Goal: Task Accomplishment & Management: Complete application form

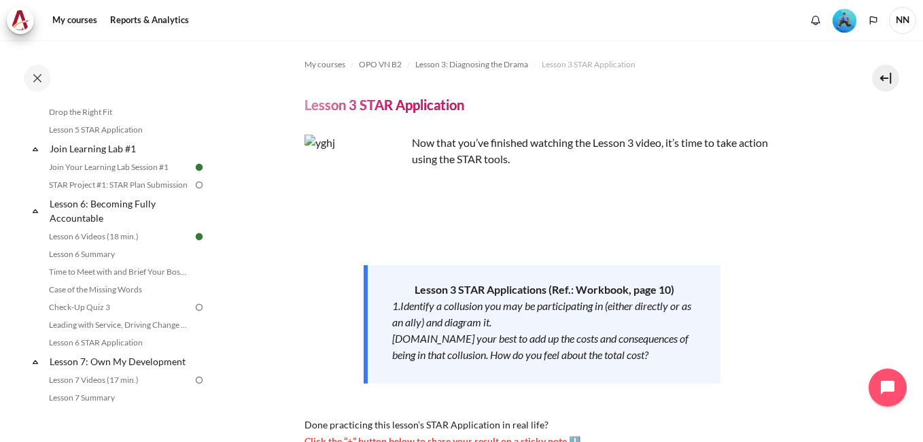
scroll to position [771, 0]
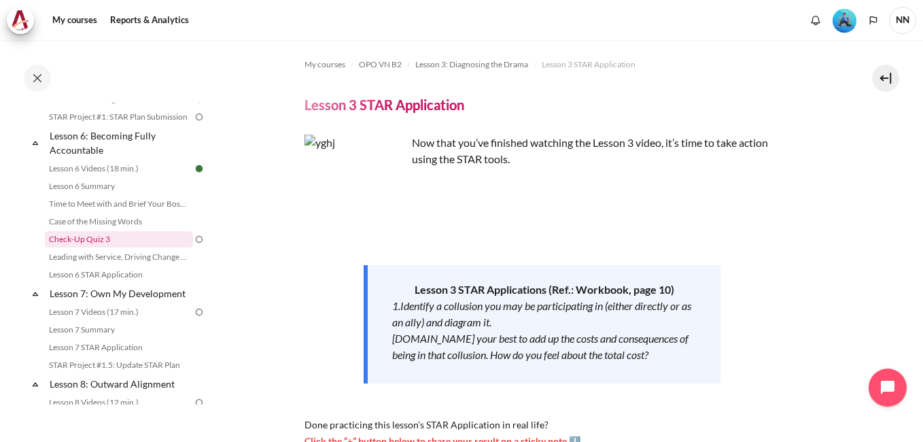
click at [105, 247] on link "Check-Up Quiz 3" at bounding box center [119, 239] width 148 height 16
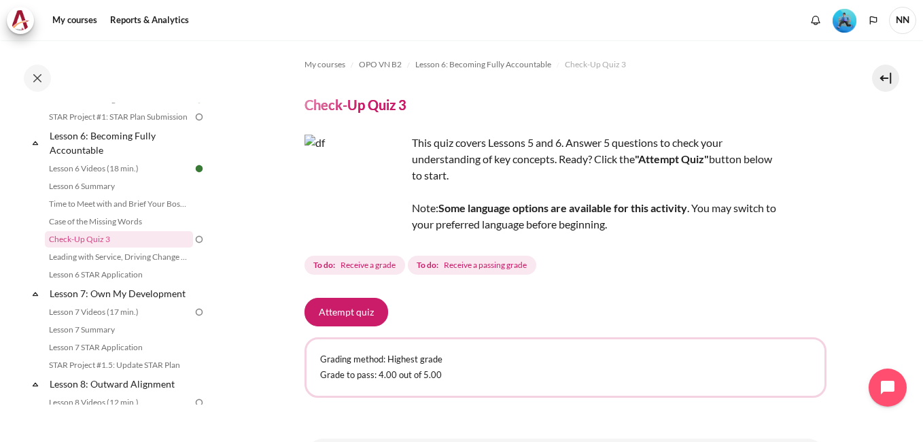
scroll to position [81, 0]
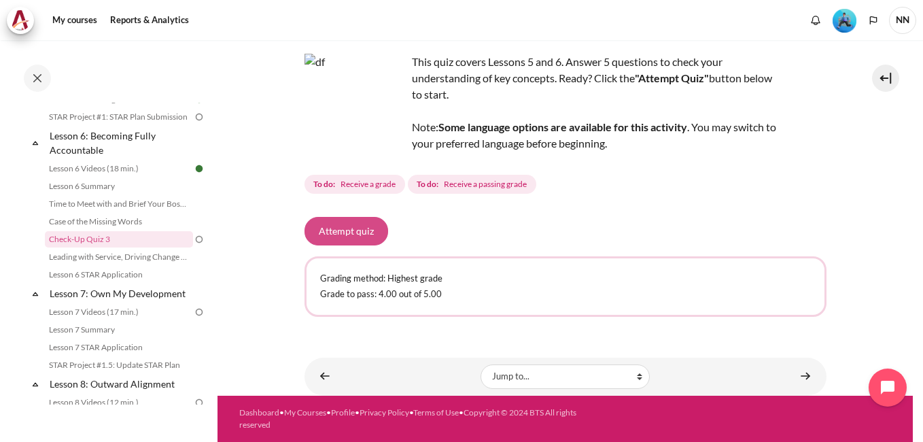
click at [367, 229] on button "Attempt quiz" at bounding box center [346, 231] width 84 height 29
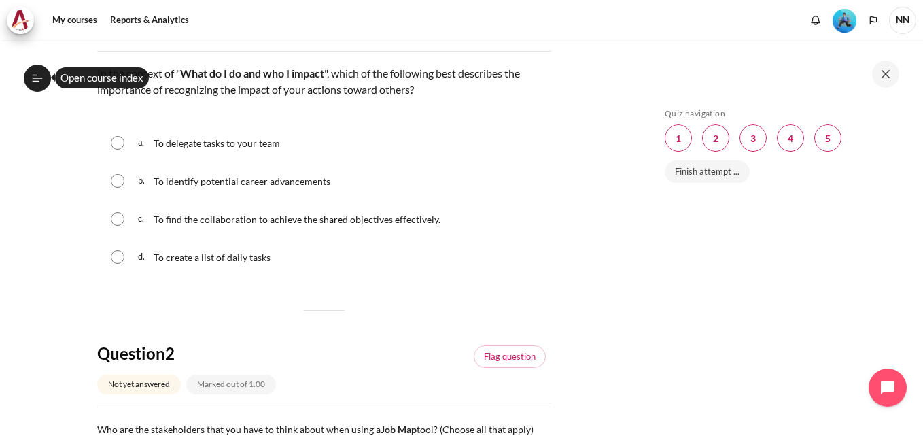
scroll to position [136, 0]
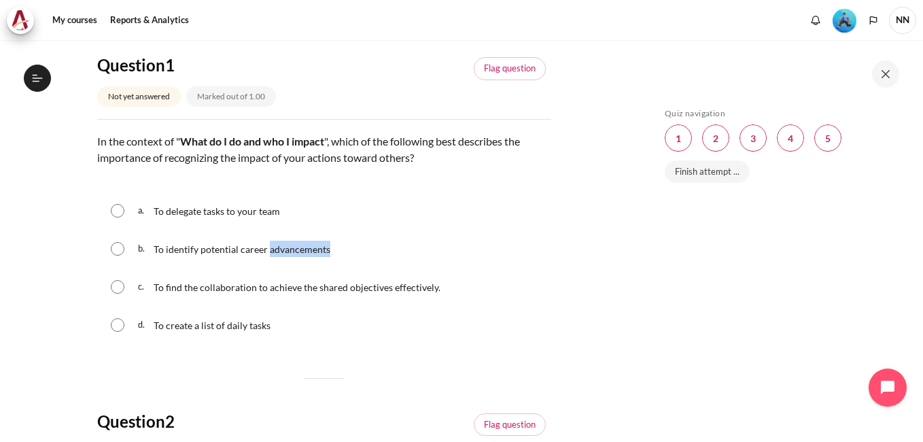
drag, startPoint x: 267, startPoint y: 251, endPoint x: 327, endPoint y: 256, distance: 60.7
click at [327, 256] on p "To identify potential career advancements" at bounding box center [242, 249] width 177 height 16
radio input "true"
copy span "advancements"
click at [114, 285] on input "Content" at bounding box center [118, 287] width 14 height 14
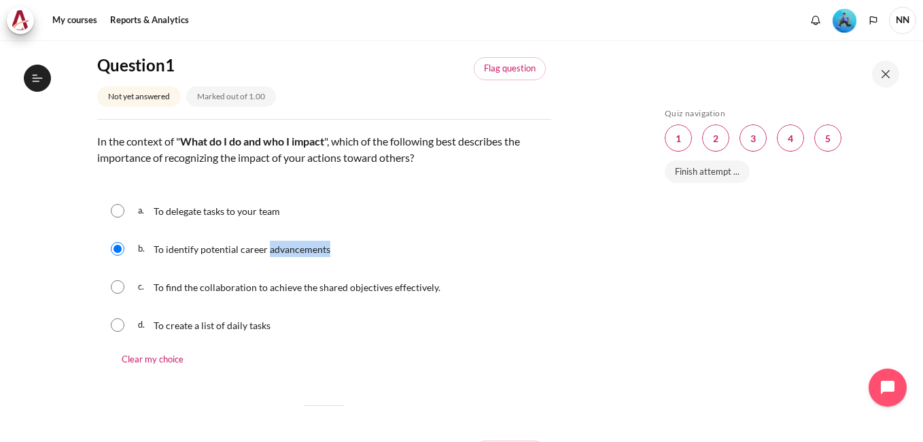
radio input "true"
click at [120, 212] on input "Content" at bounding box center [118, 211] width 14 height 14
radio input "true"
click at [119, 287] on input "Content" at bounding box center [118, 287] width 14 height 14
radio input "true"
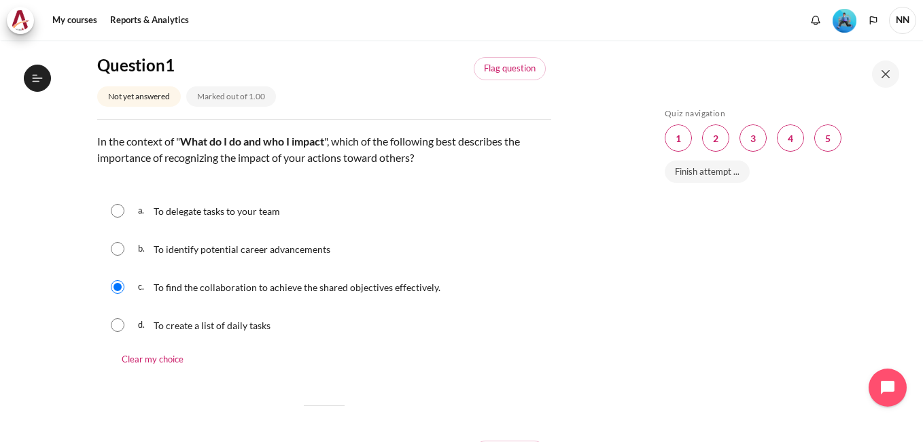
click at [496, 258] on div "b. To identify potential career advancements" at bounding box center [324, 248] width 454 height 35
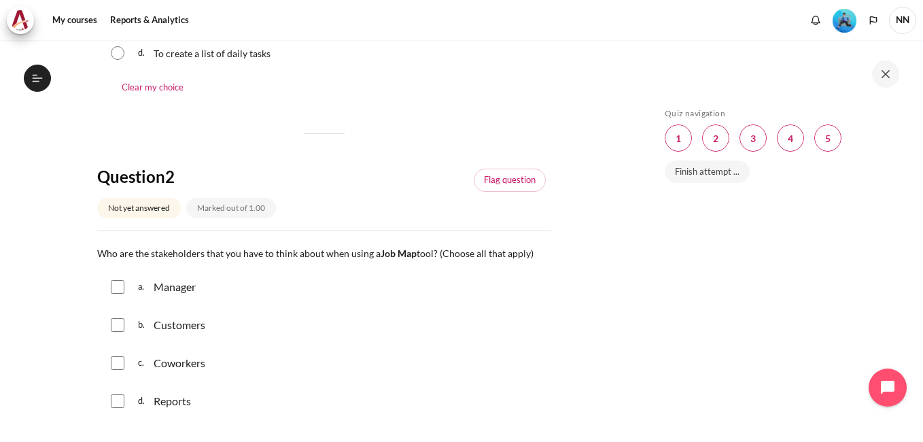
scroll to position [476, 0]
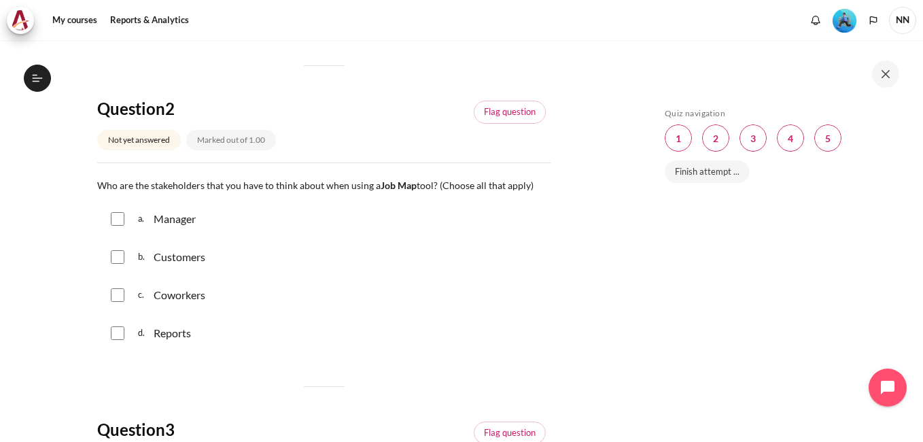
click at [109, 218] on div "a. Manager" at bounding box center [324, 218] width 454 height 35
click at [115, 217] on input "Content" at bounding box center [118, 219] width 14 height 14
checkbox input "true"
click at [121, 258] on input "Content" at bounding box center [118, 257] width 14 height 14
checkbox input "true"
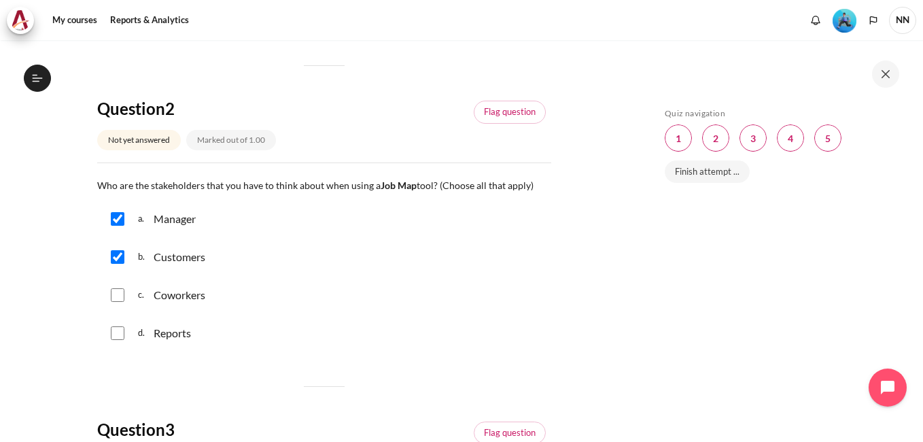
click at [120, 291] on input "Content" at bounding box center [118, 295] width 14 height 14
checkbox input "true"
click at [117, 332] on input "Content" at bounding box center [118, 333] width 14 height 14
checkbox input "true"
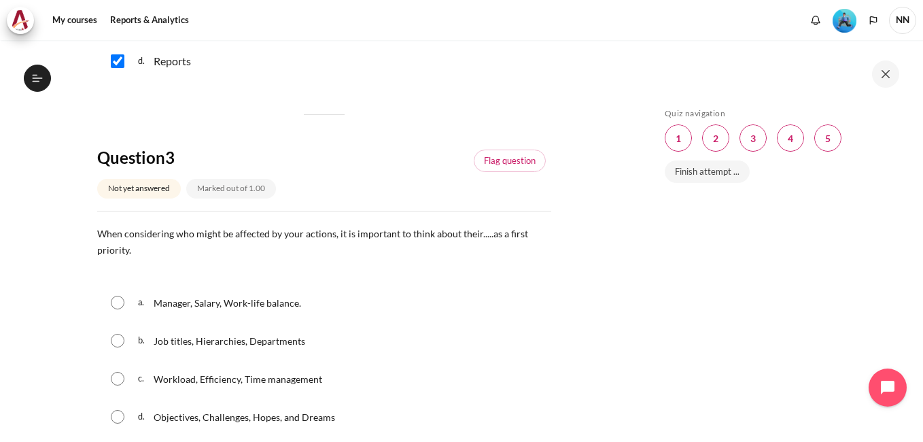
scroll to position [815, 0]
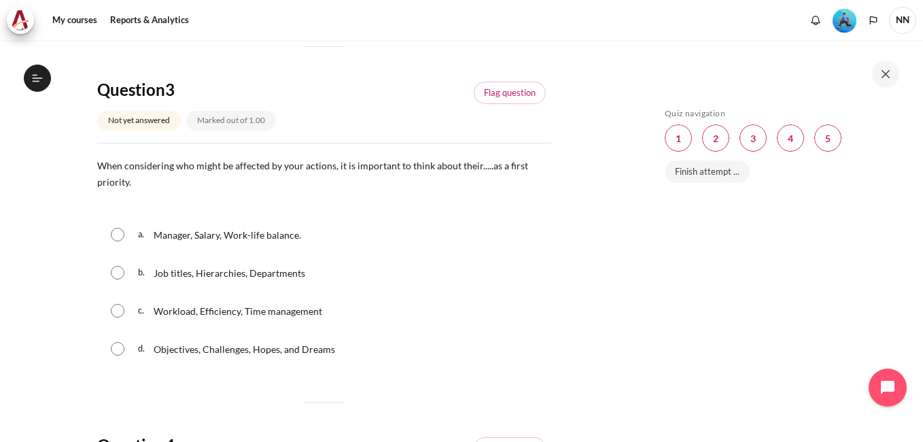
click at [117, 344] on input "Content" at bounding box center [118, 349] width 14 height 14
radio input "true"
click at [118, 309] on input "Content" at bounding box center [118, 311] width 14 height 14
radio input "true"
click at [116, 347] on input "Content" at bounding box center [118, 349] width 14 height 14
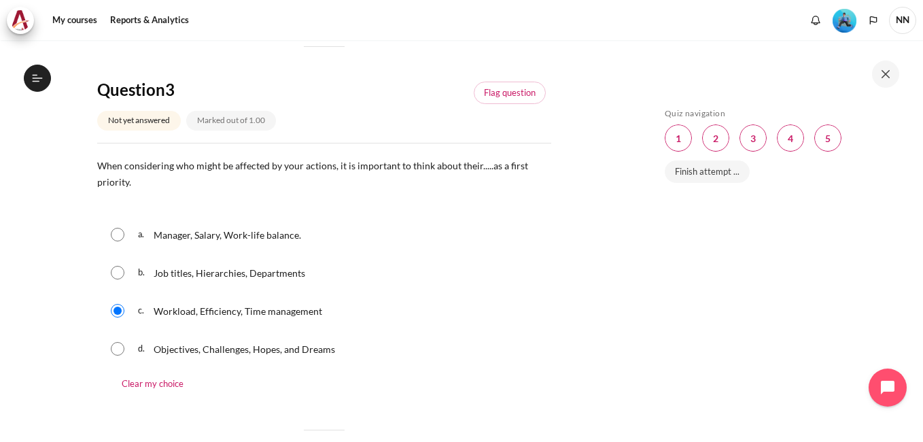
radio input "true"
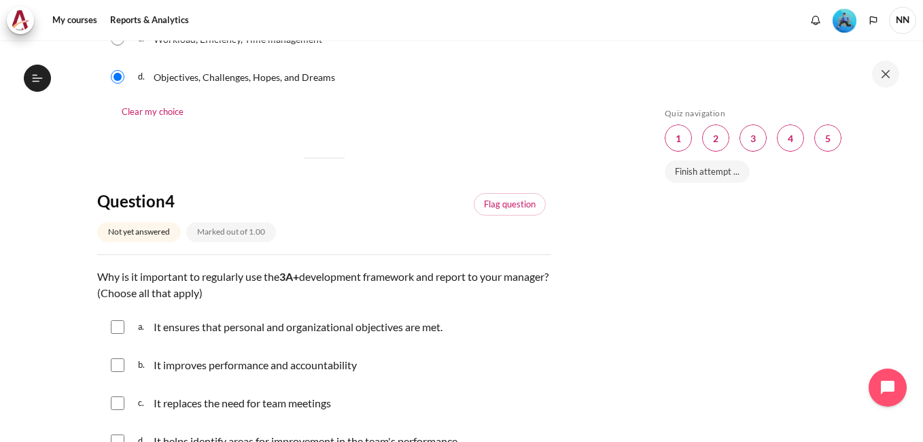
scroll to position [1155, 0]
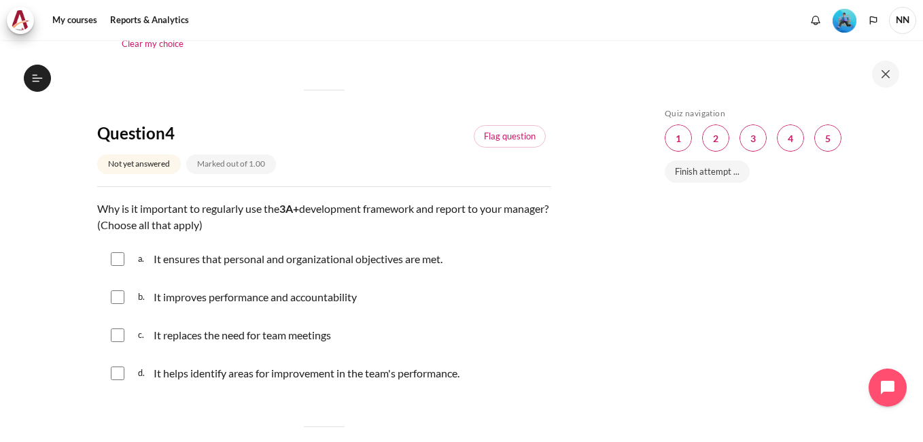
click at [120, 262] on input "Content" at bounding box center [118, 259] width 14 height 14
checkbox input "true"
click at [119, 306] on div "b. It improves performance and accountability" at bounding box center [324, 296] width 454 height 35
click at [120, 300] on input "Content" at bounding box center [118, 297] width 14 height 14
checkbox input "true"
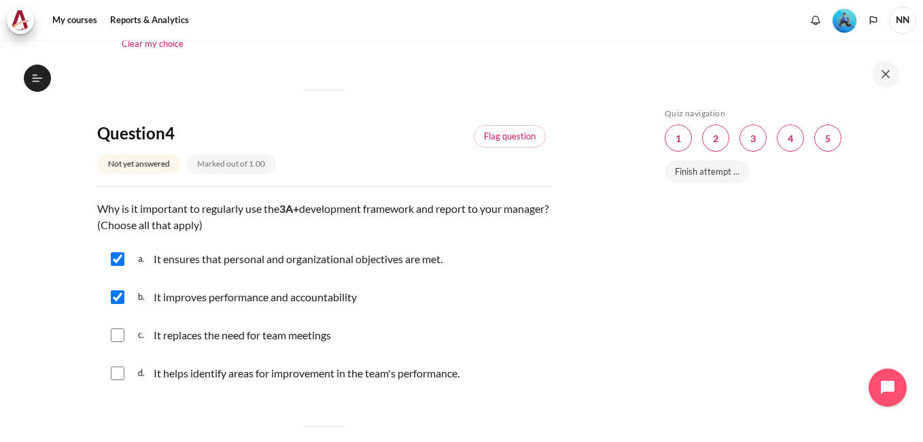
click at [122, 370] on input "Content" at bounding box center [118, 373] width 14 height 14
checkbox input "true"
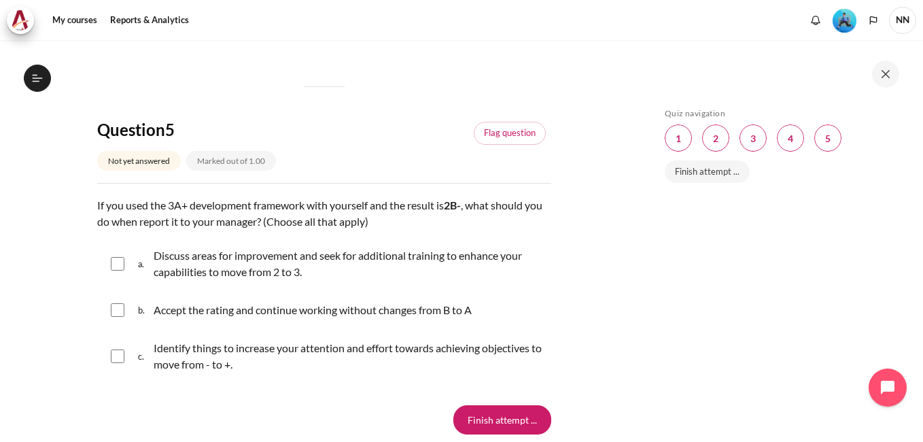
scroll to position [1563, 0]
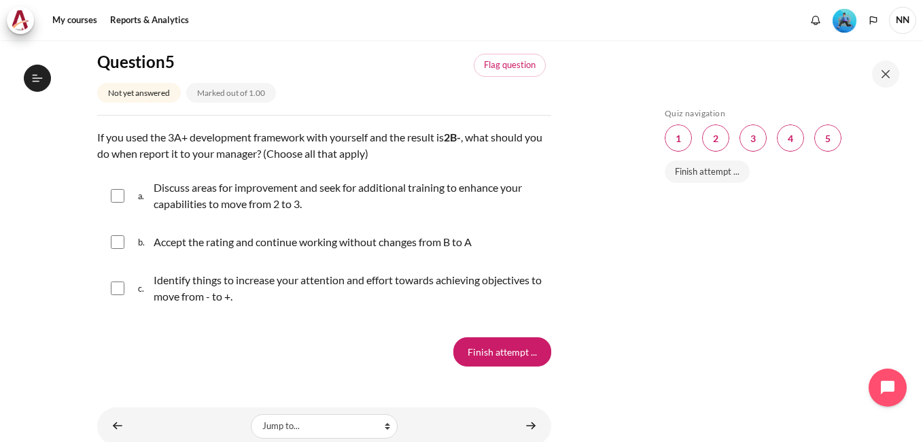
click at [122, 193] on input "Content" at bounding box center [118, 196] width 14 height 14
checkbox input "true"
click at [115, 291] on input "Content" at bounding box center [118, 288] width 14 height 14
checkbox input "true"
click at [497, 352] on input "Finish attempt ..." at bounding box center [502, 351] width 98 height 29
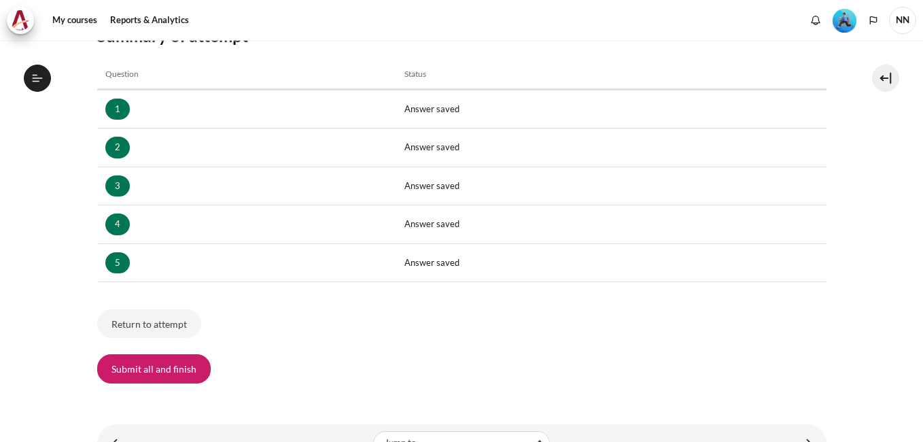
scroll to position [771, 0]
click at [154, 366] on button "Submit all and finish" at bounding box center [153, 368] width 113 height 29
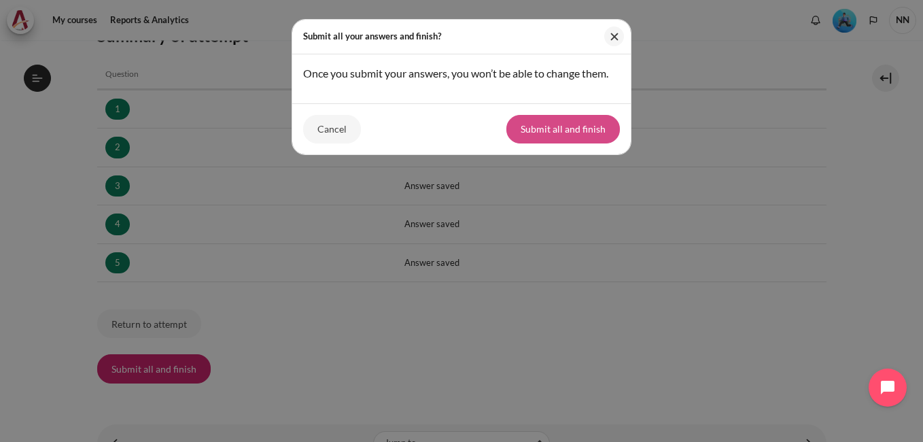
click at [573, 132] on button "Submit all and finish" at bounding box center [562, 129] width 113 height 29
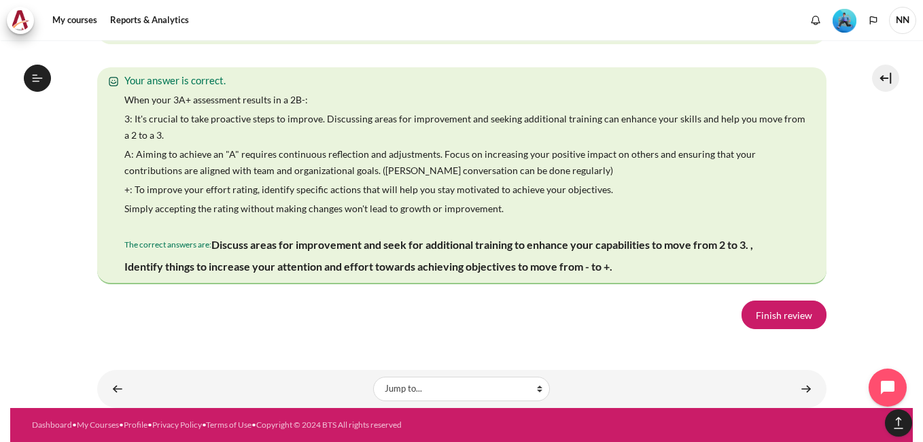
scroll to position [2589, 0]
click at [791, 329] on link "Finish review" at bounding box center [783, 314] width 85 height 29
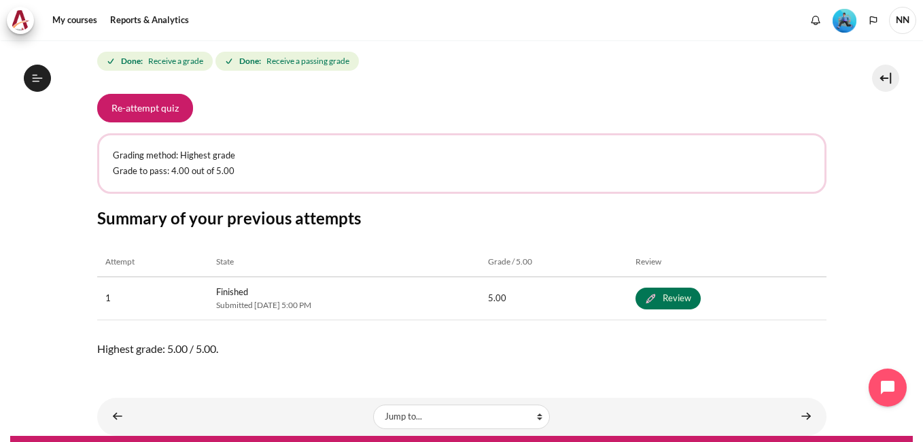
scroll to position [232, 0]
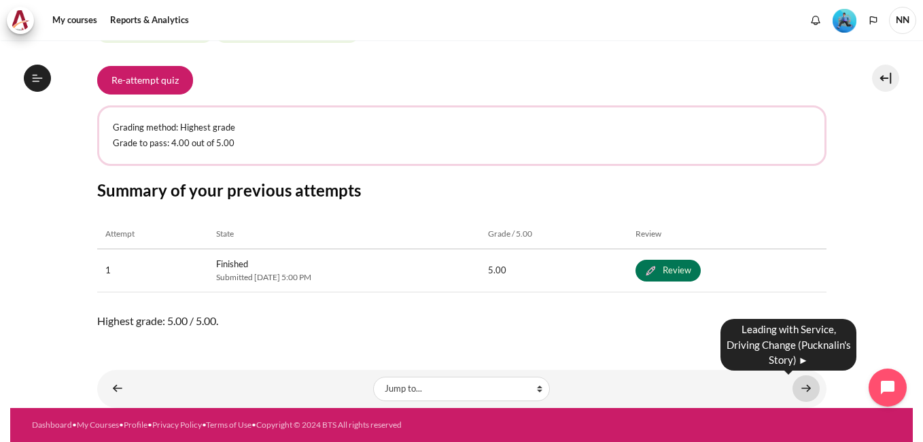
click at [804, 389] on link "Content" at bounding box center [805, 388] width 27 height 26
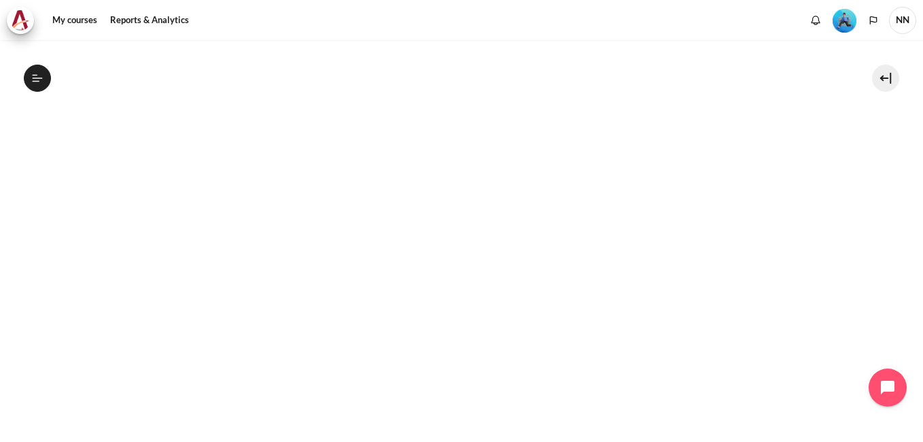
scroll to position [319, 0]
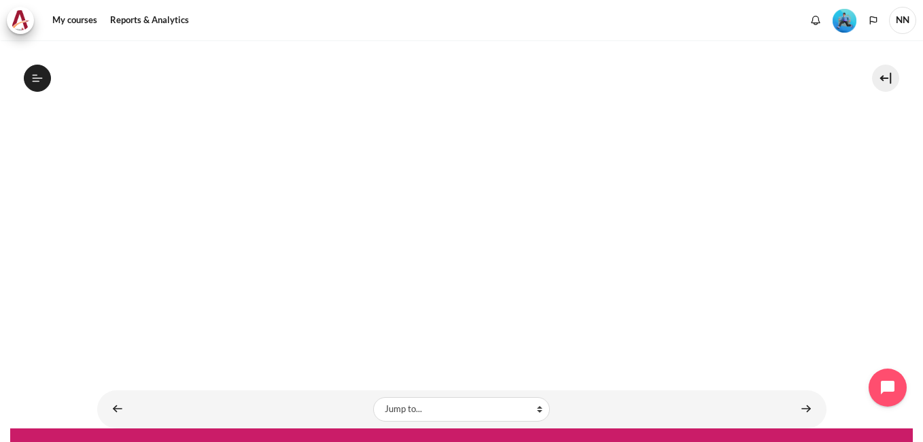
click at [637, 401] on div "Content" at bounding box center [700, 409] width 238 height 16
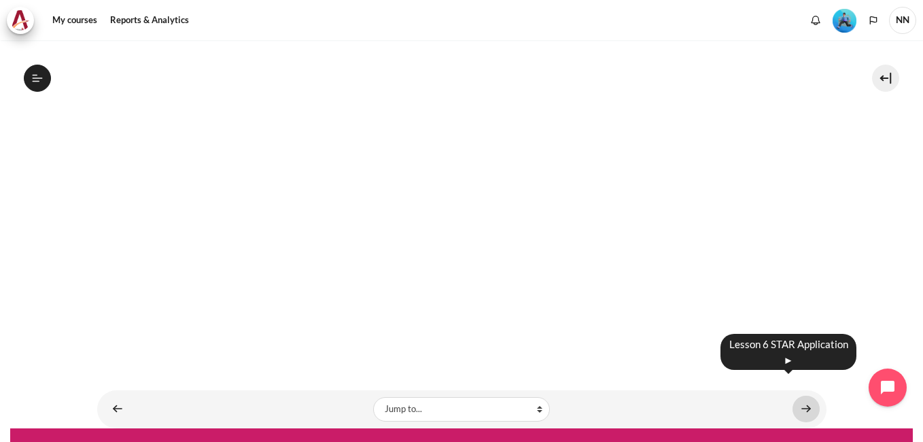
click at [804, 395] on link "Content" at bounding box center [805, 408] width 27 height 26
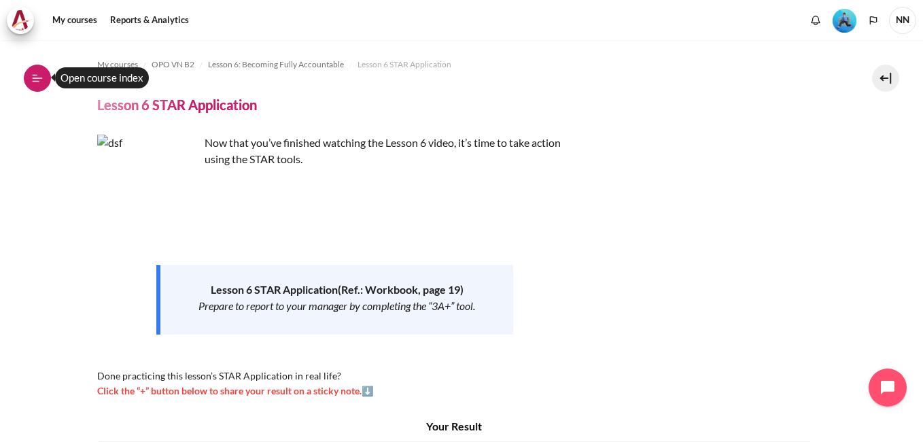
click at [39, 77] on icon at bounding box center [37, 78] width 12 height 12
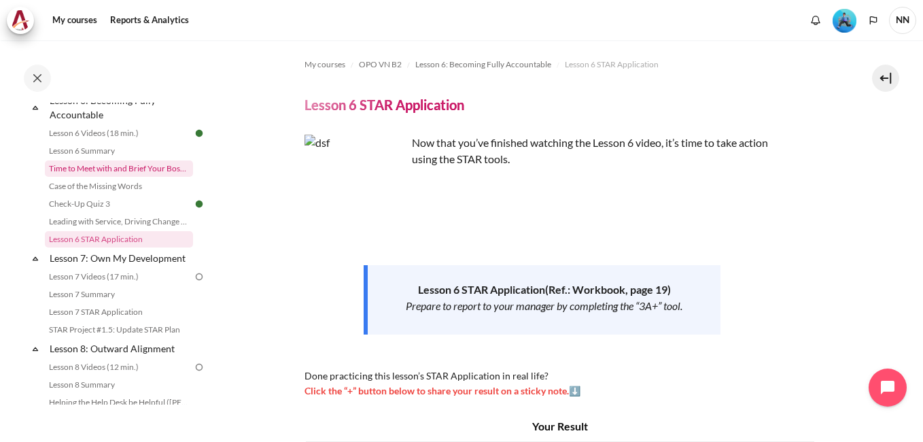
click at [107, 177] on link "Time to Meet with and Brief Your Boss #1" at bounding box center [119, 168] width 148 height 16
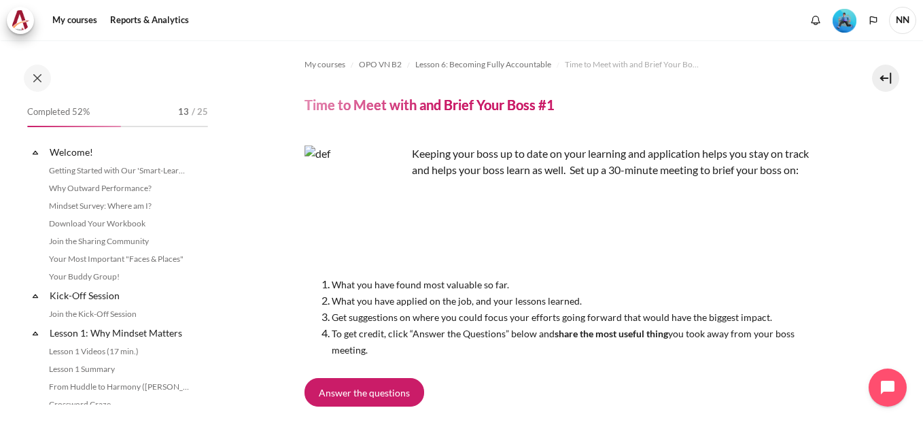
scroll to position [736, 0]
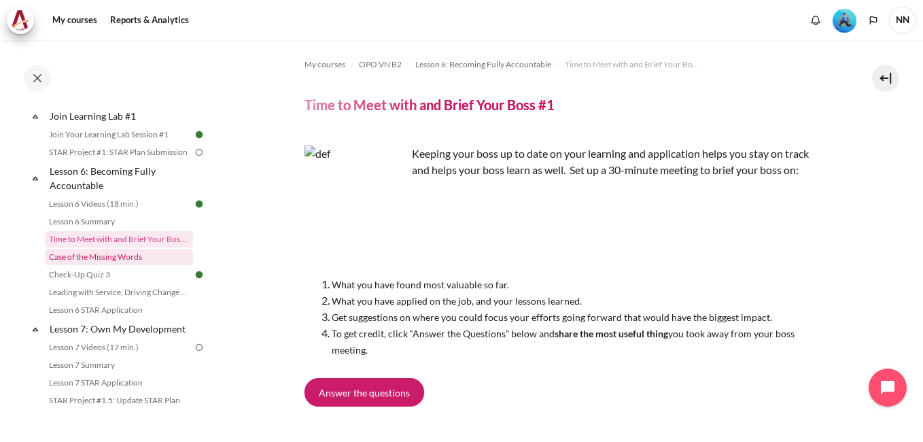
click at [118, 265] on link "Case of the Missing Words" at bounding box center [119, 257] width 148 height 16
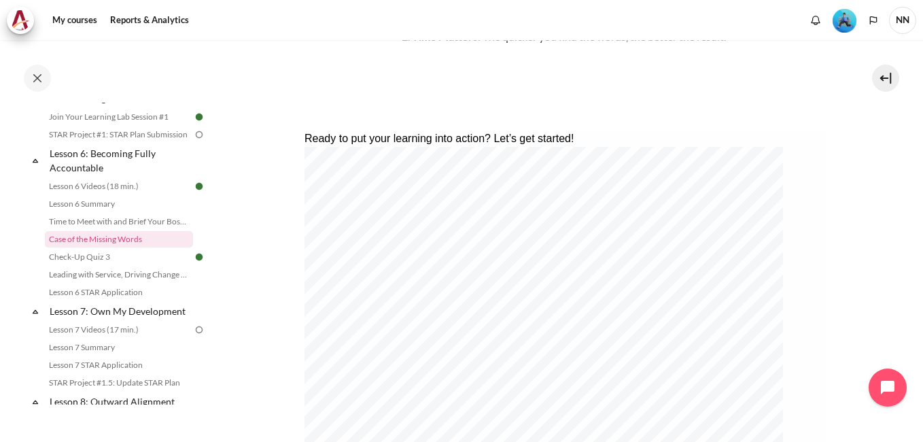
scroll to position [272, 0]
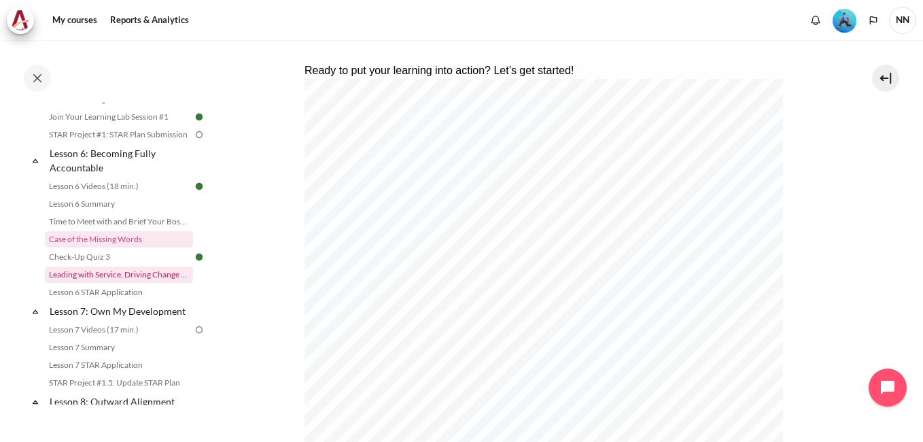
click at [83, 283] on link "Leading with Service, Driving Change (Pucknalin's Story)" at bounding box center [119, 274] width 148 height 16
click at [105, 300] on link "Lesson 6 STAR Application" at bounding box center [119, 292] width 148 height 16
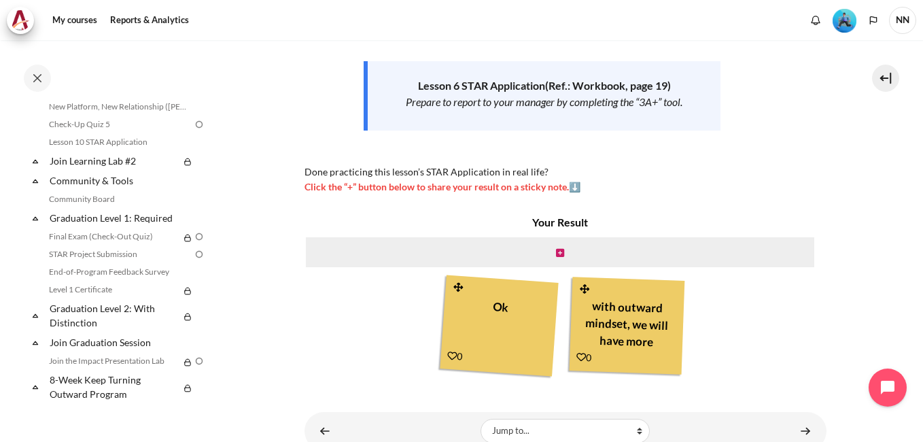
scroll to position [1365, 0]
